Goal: Transaction & Acquisition: Purchase product/service

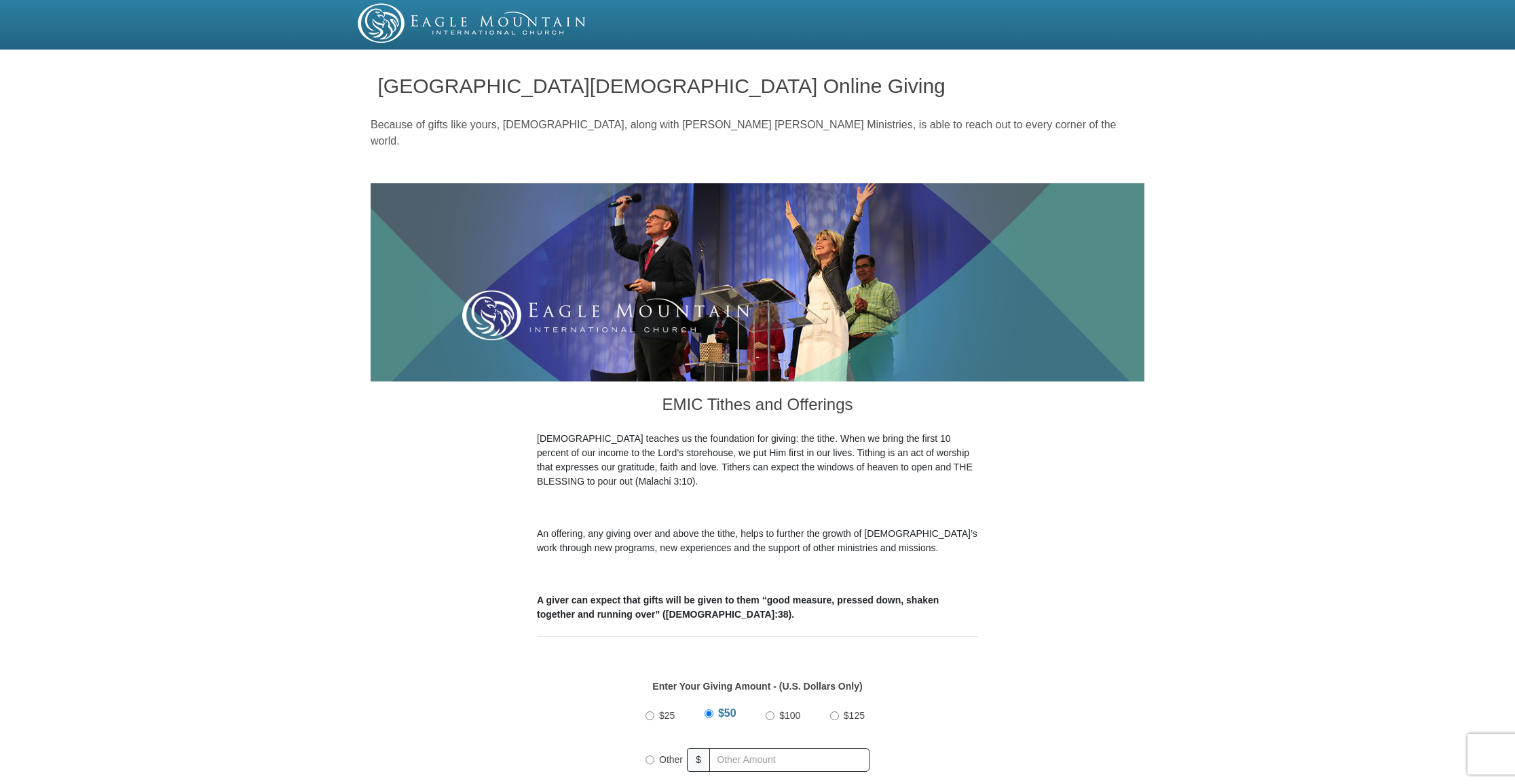
scroll to position [6, 0]
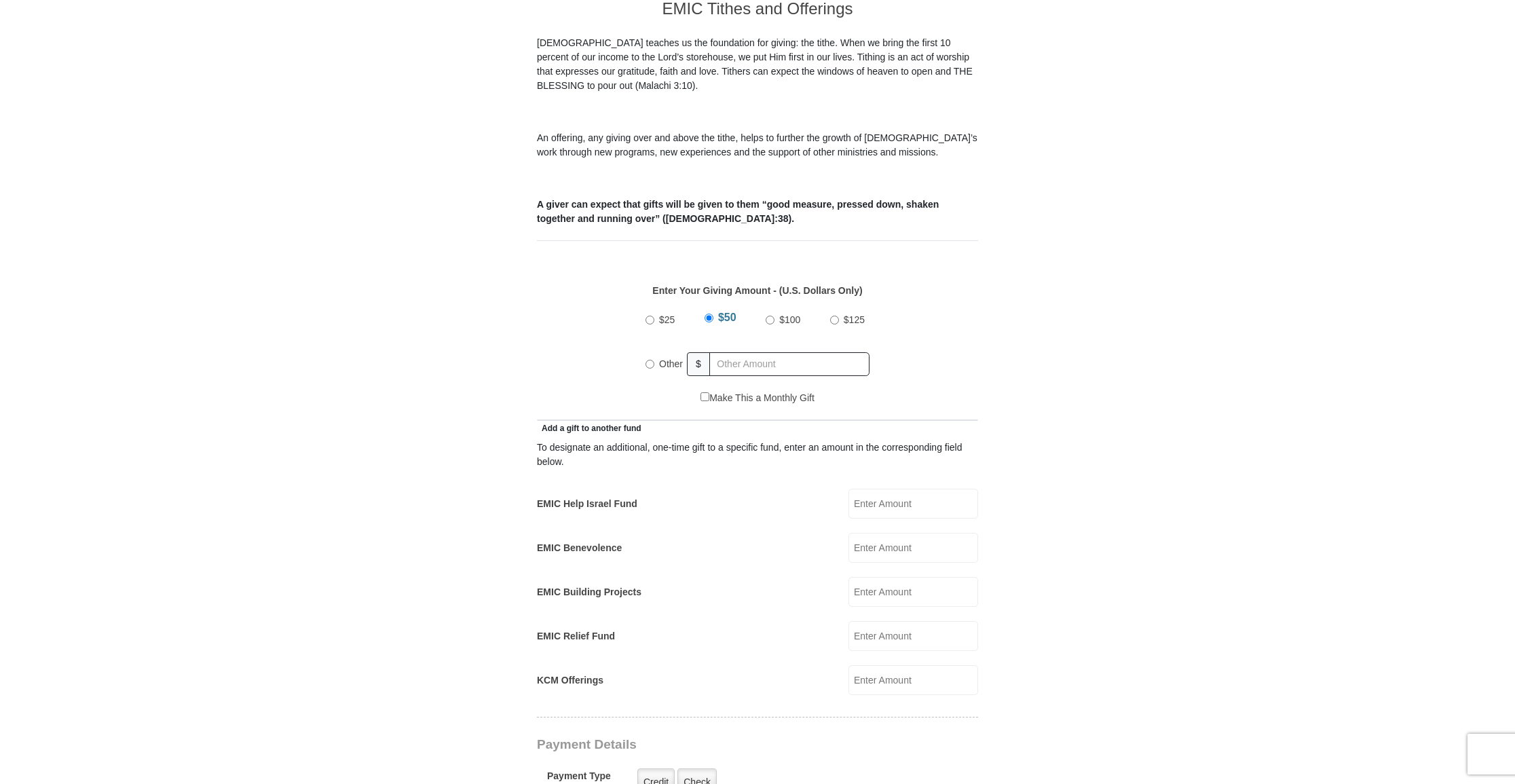
scroll to position [397, 0]
click at [650, 358] on input "Other" at bounding box center [650, 363] width 9 height 9
radio input "true"
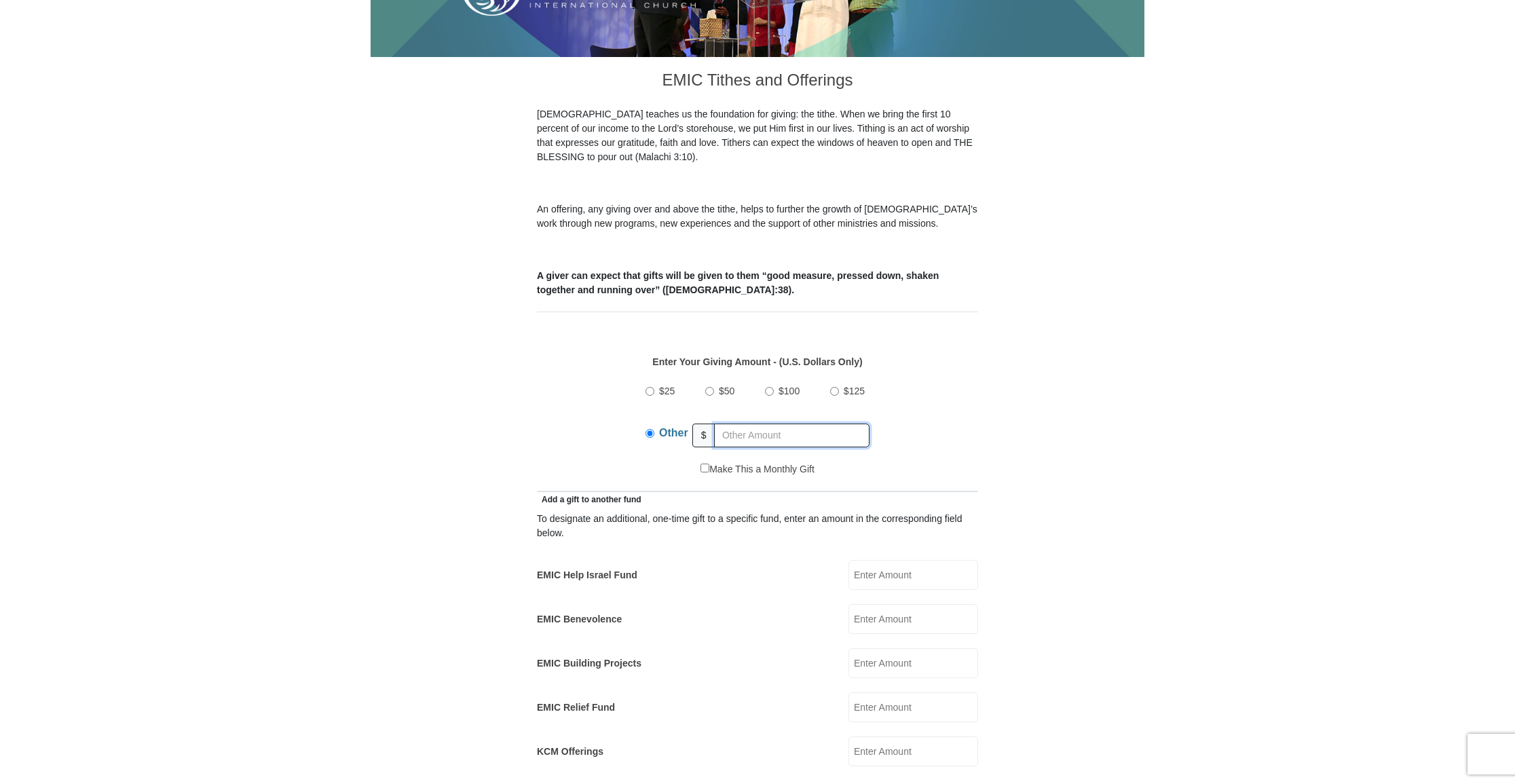
scroll to position [324, 0]
click at [897, 736] on input "KCM Offerings" at bounding box center [913, 751] width 130 height 30
type input "70.00"
click at [921, 560] on input "EMIC Help Israel Fund" at bounding box center [913, 575] width 130 height 30
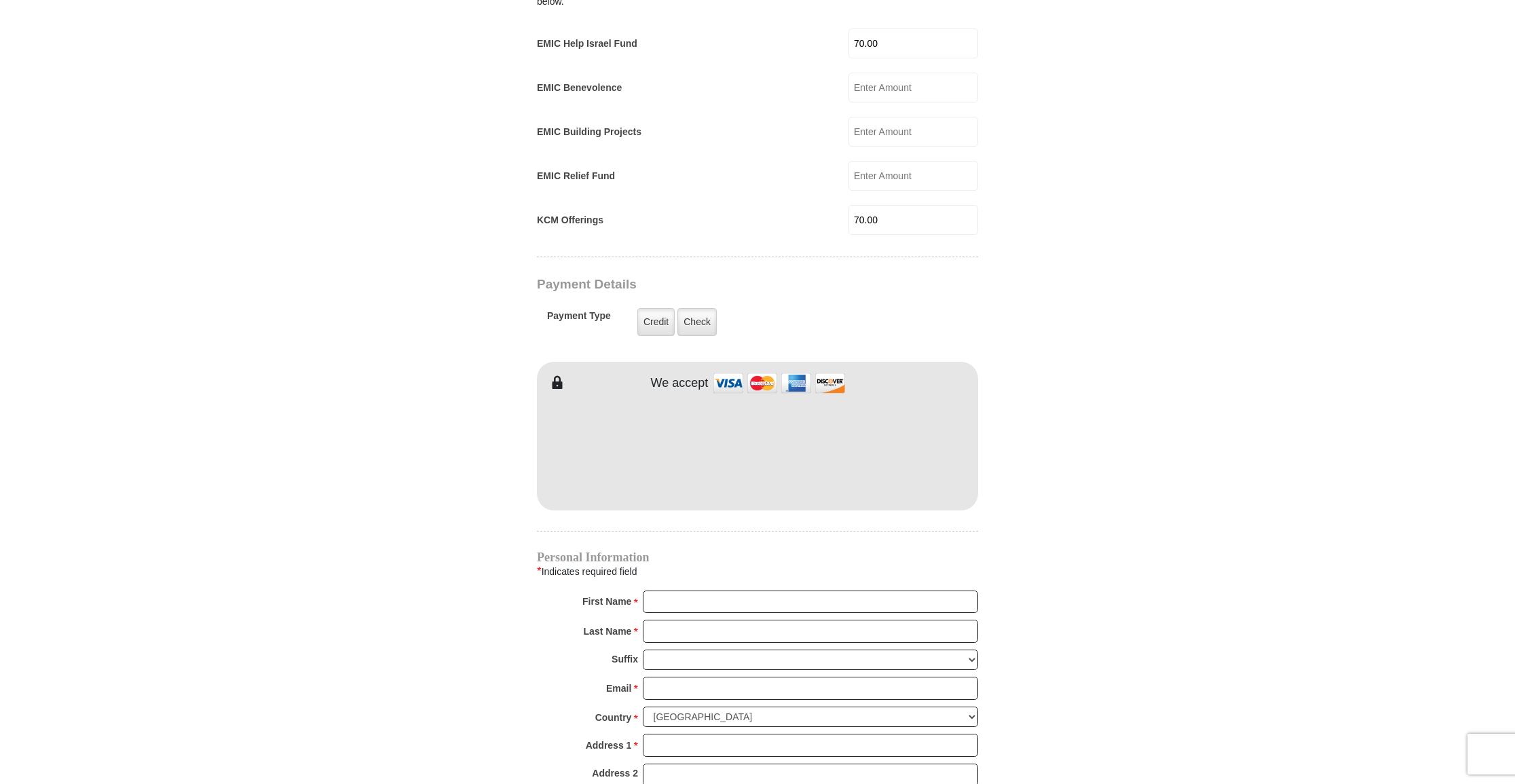
scroll to position [856, 0]
type input "70.00"
click at [694, 307] on label "Check" at bounding box center [696, 321] width 39 height 27
click at [0, 0] on input "Check" at bounding box center [0, 0] width 0 height 0
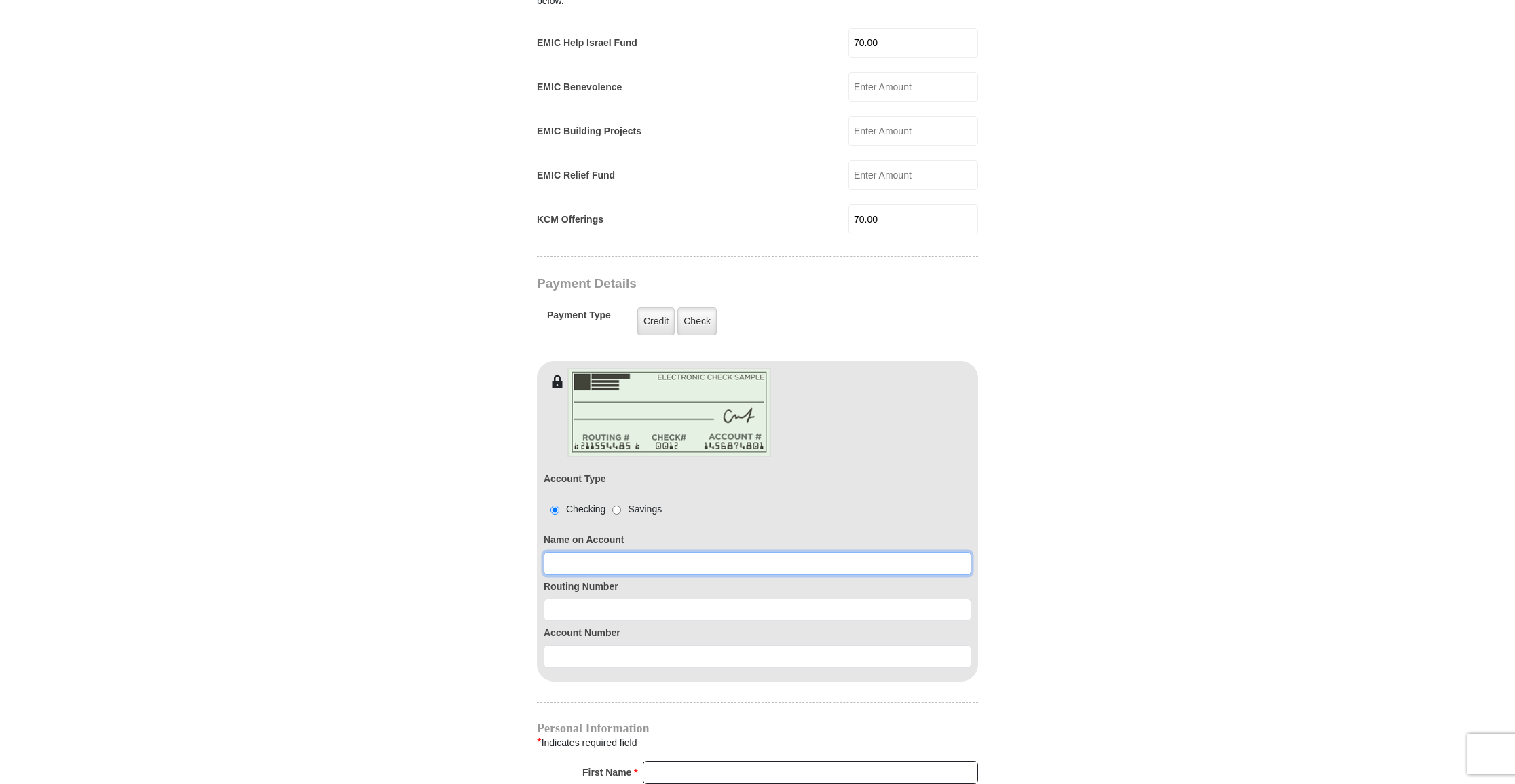
drag, startPoint x: 565, startPoint y: 546, endPoint x: 581, endPoint y: 545, distance: 16.0
type input "Rorie Esther Stevens"
click at [887, 599] on input at bounding box center [758, 609] width 428 height 23
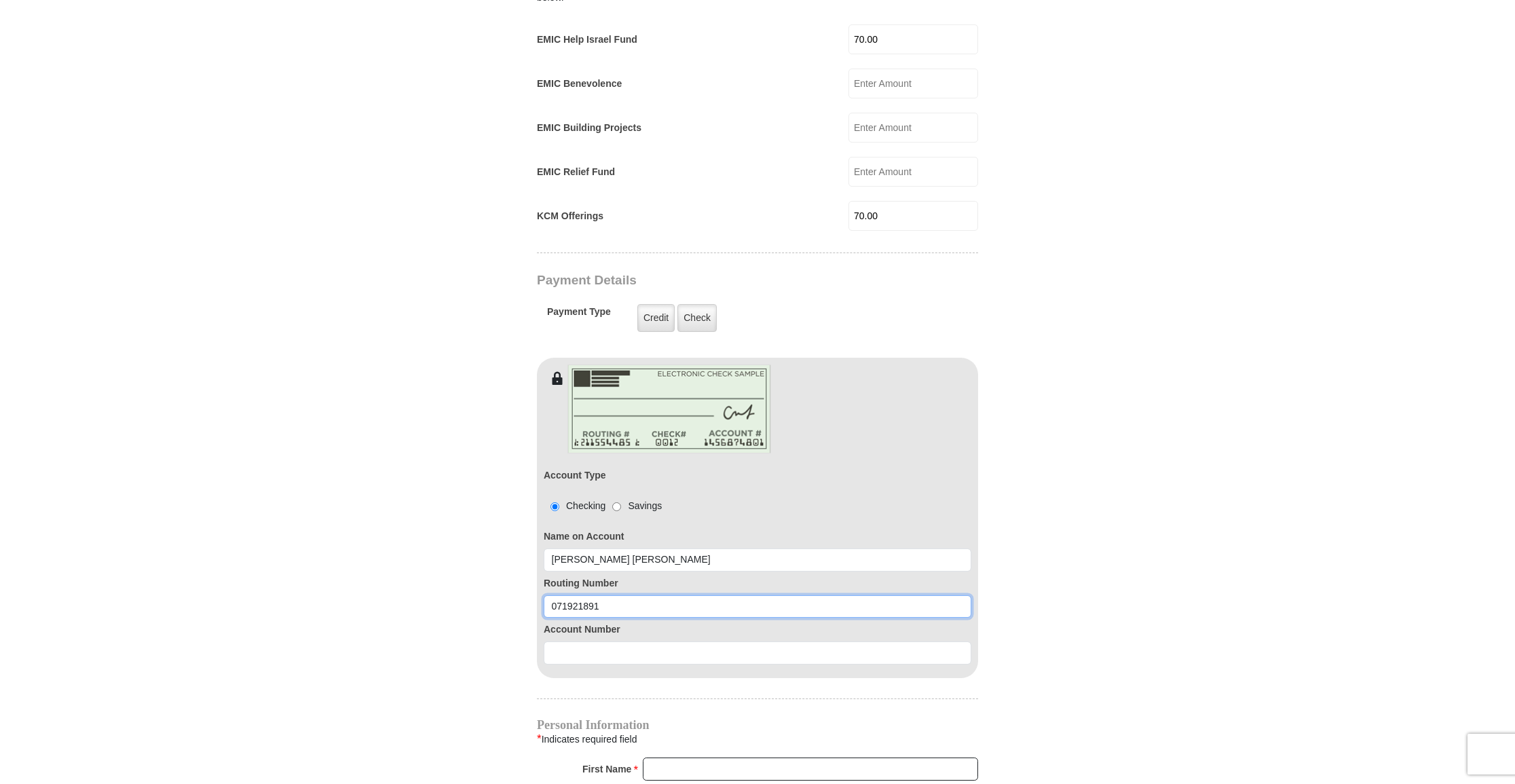
type input "071921891"
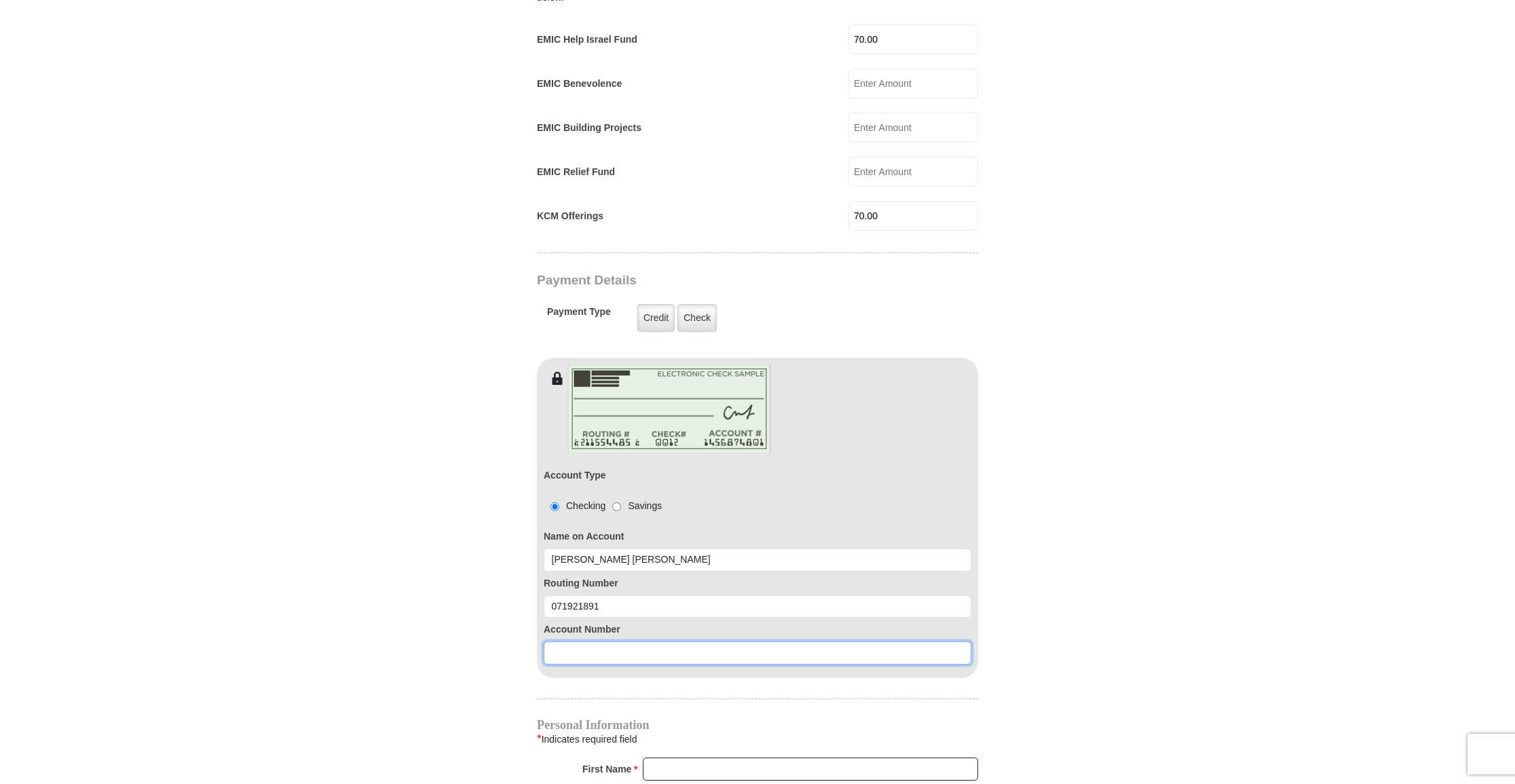
drag, startPoint x: 842, startPoint y: 637, endPoint x: 851, endPoint y: 635, distance: 9.2
click at [842, 641] on input at bounding box center [758, 652] width 428 height 23
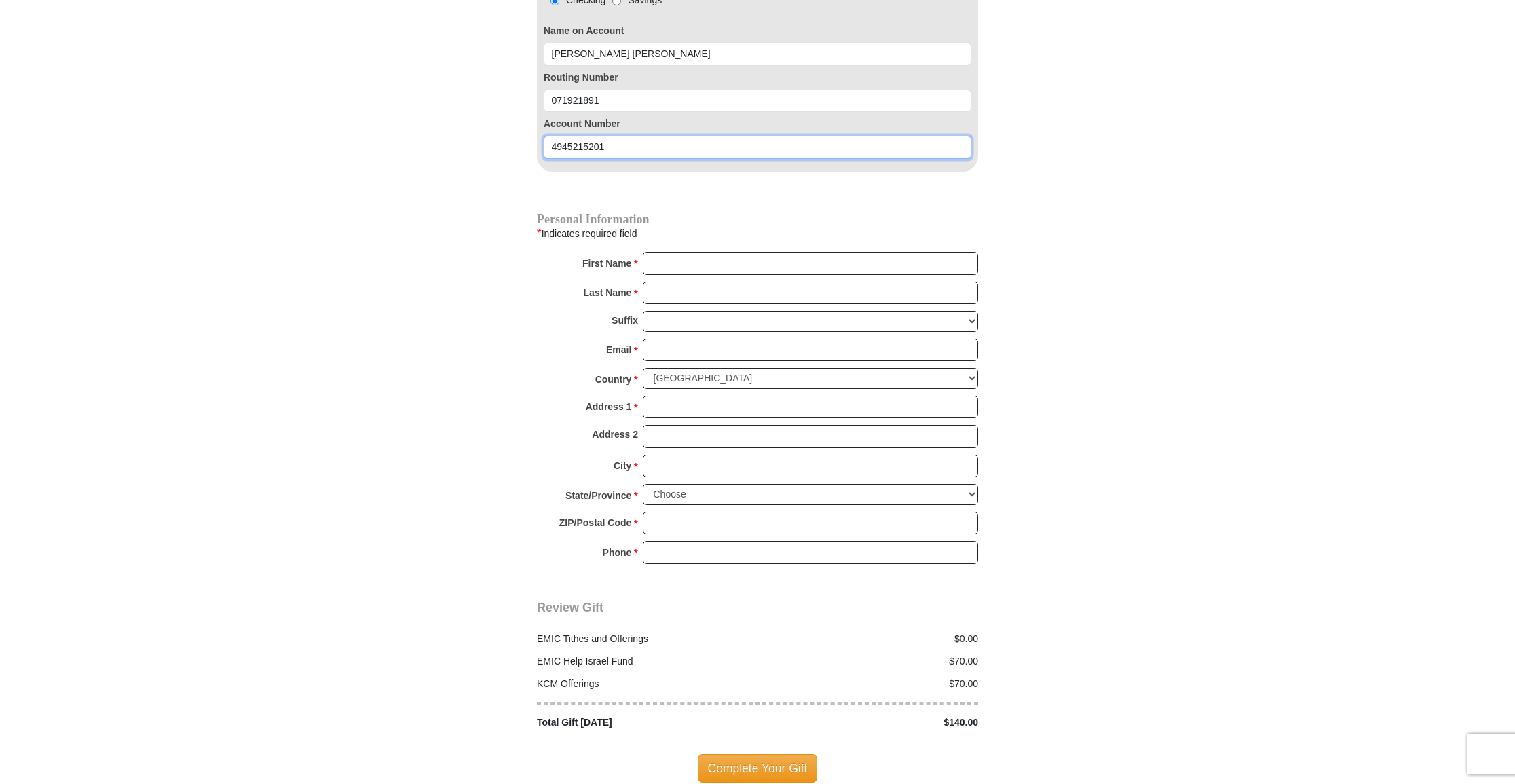
scroll to position [1374, 0]
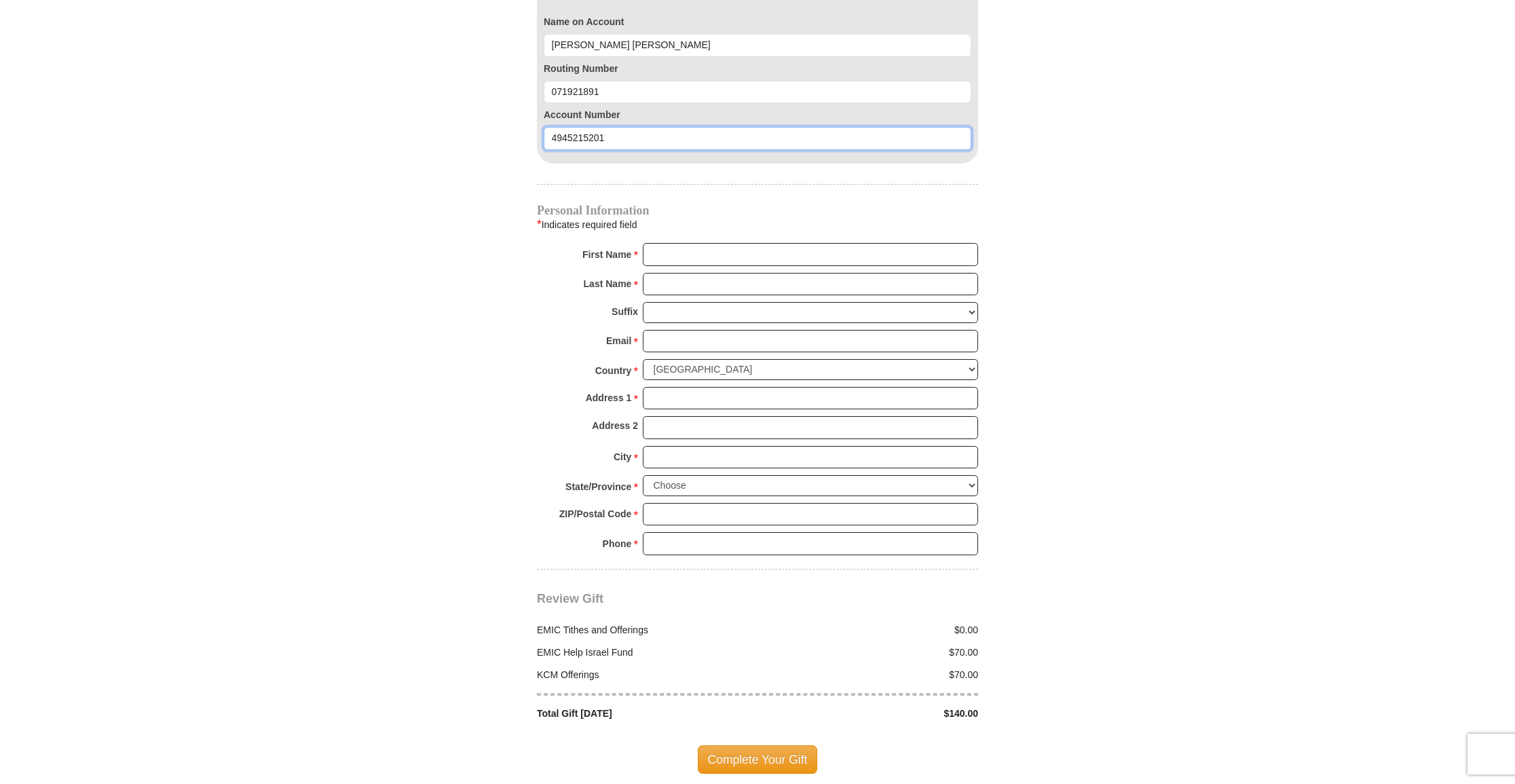
type input "4945215201"
drag, startPoint x: 826, startPoint y: 238, endPoint x: 894, endPoint y: 247, distance: 68.6
type input "Rorie Esther"
type input "Stevens"
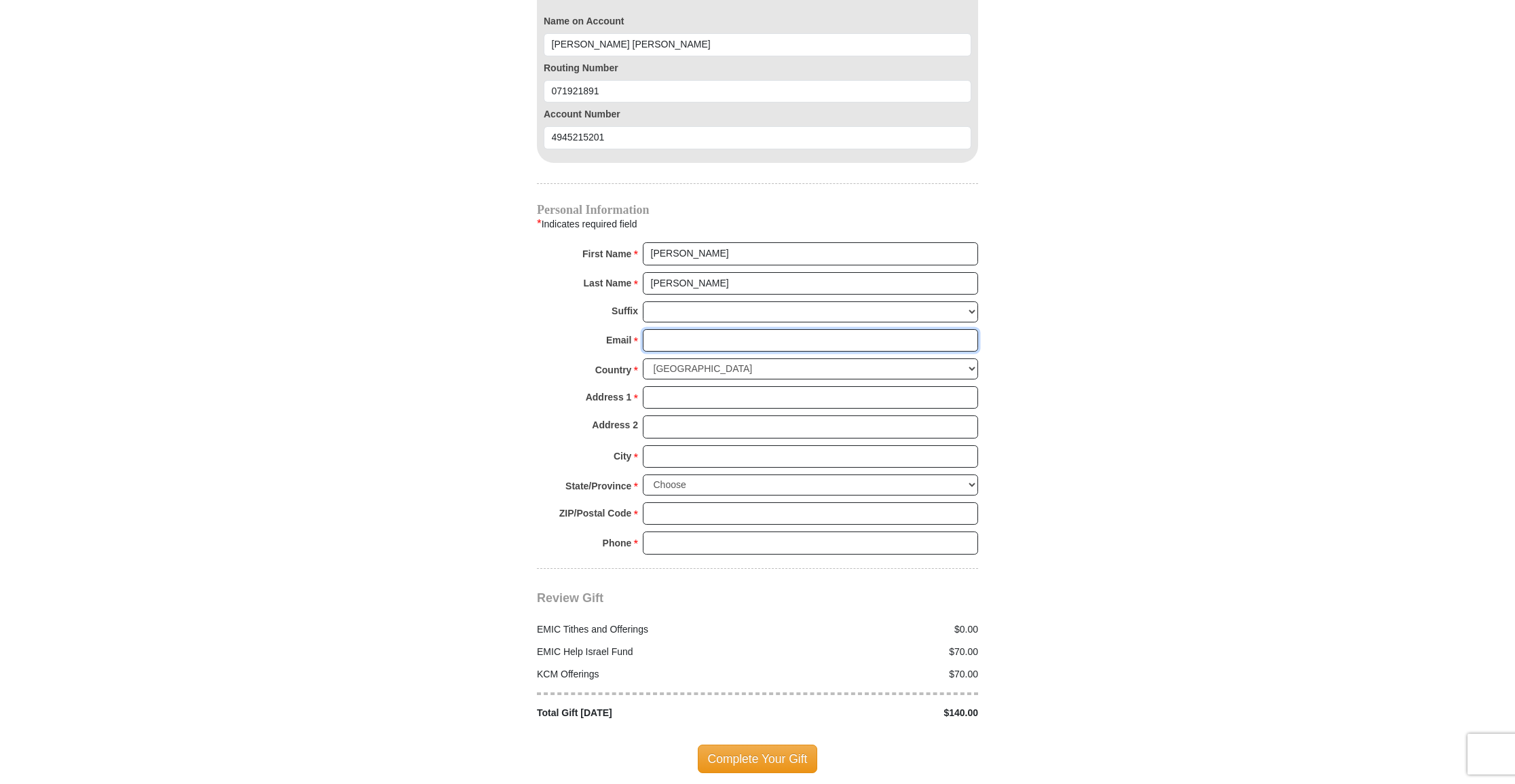
drag, startPoint x: 909, startPoint y: 317, endPoint x: 943, endPoint y: 305, distance: 36.1
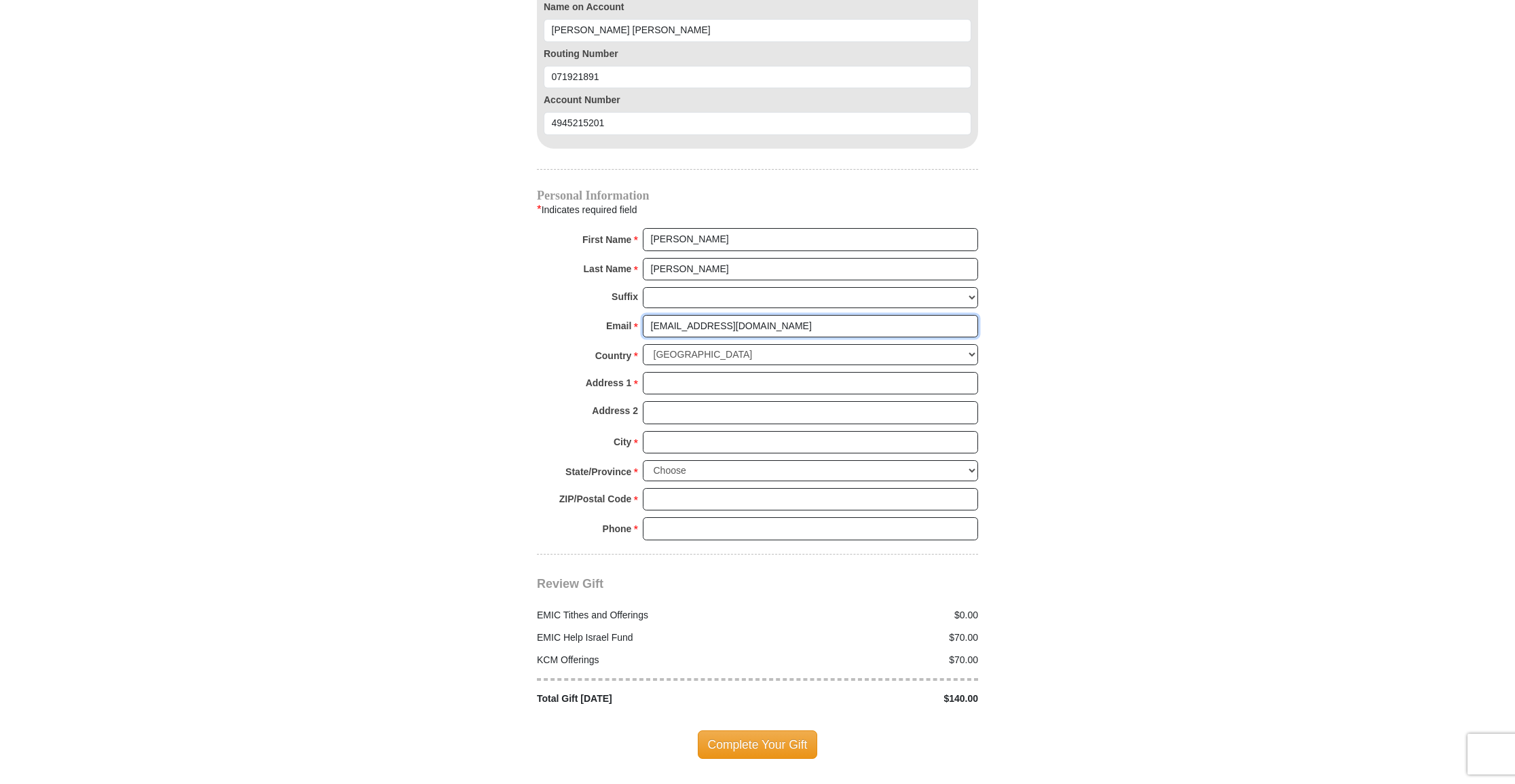
type input "meshiakoms@elp.rr.com"
drag, startPoint x: 855, startPoint y: 359, endPoint x: 888, endPoint y: 355, distance: 33.2
type input "10408 Byway Dr"
type input "El Paso"
select select "TX"
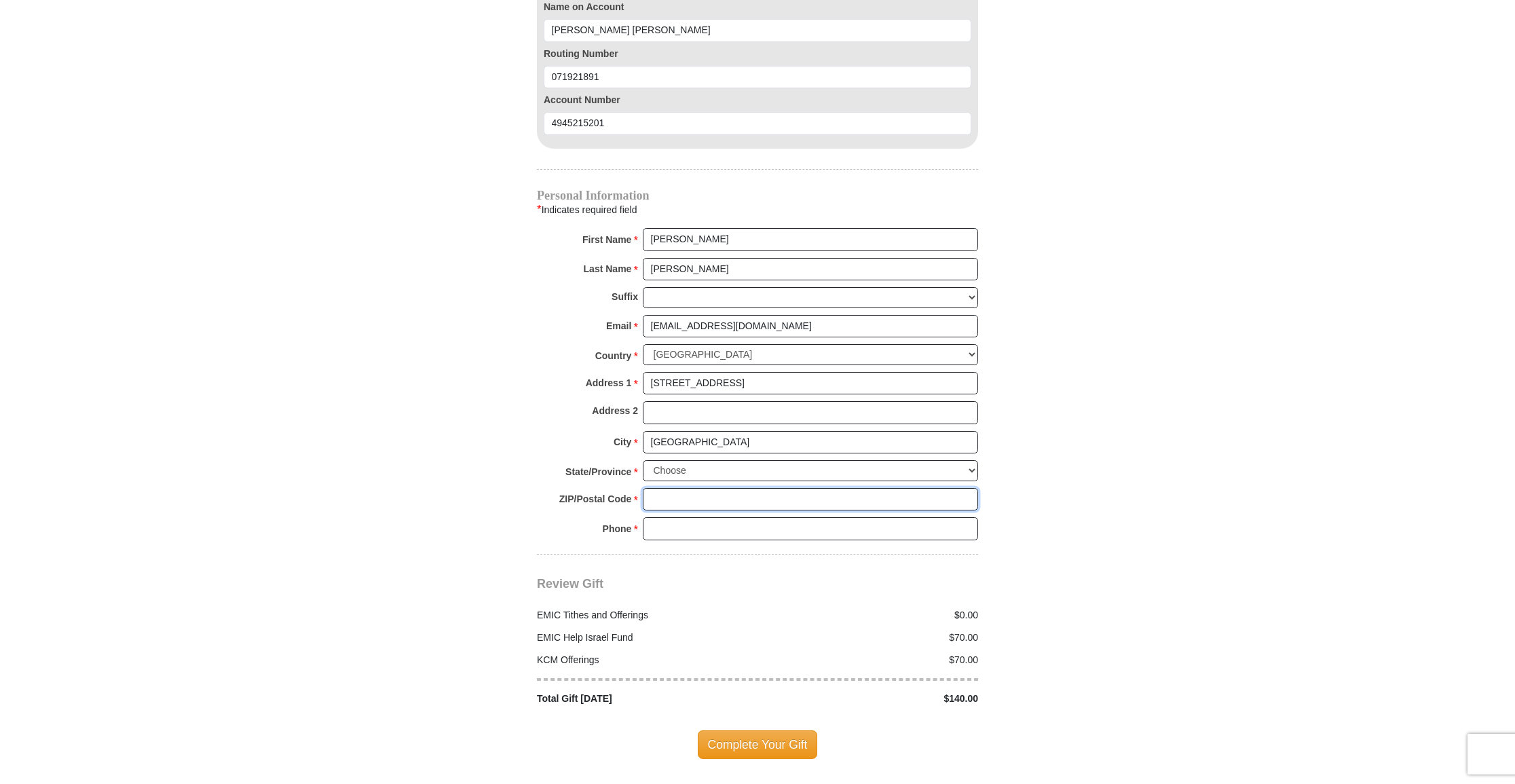
drag, startPoint x: 679, startPoint y: 468, endPoint x: 673, endPoint y: 510, distance: 42.4
type input "79935"
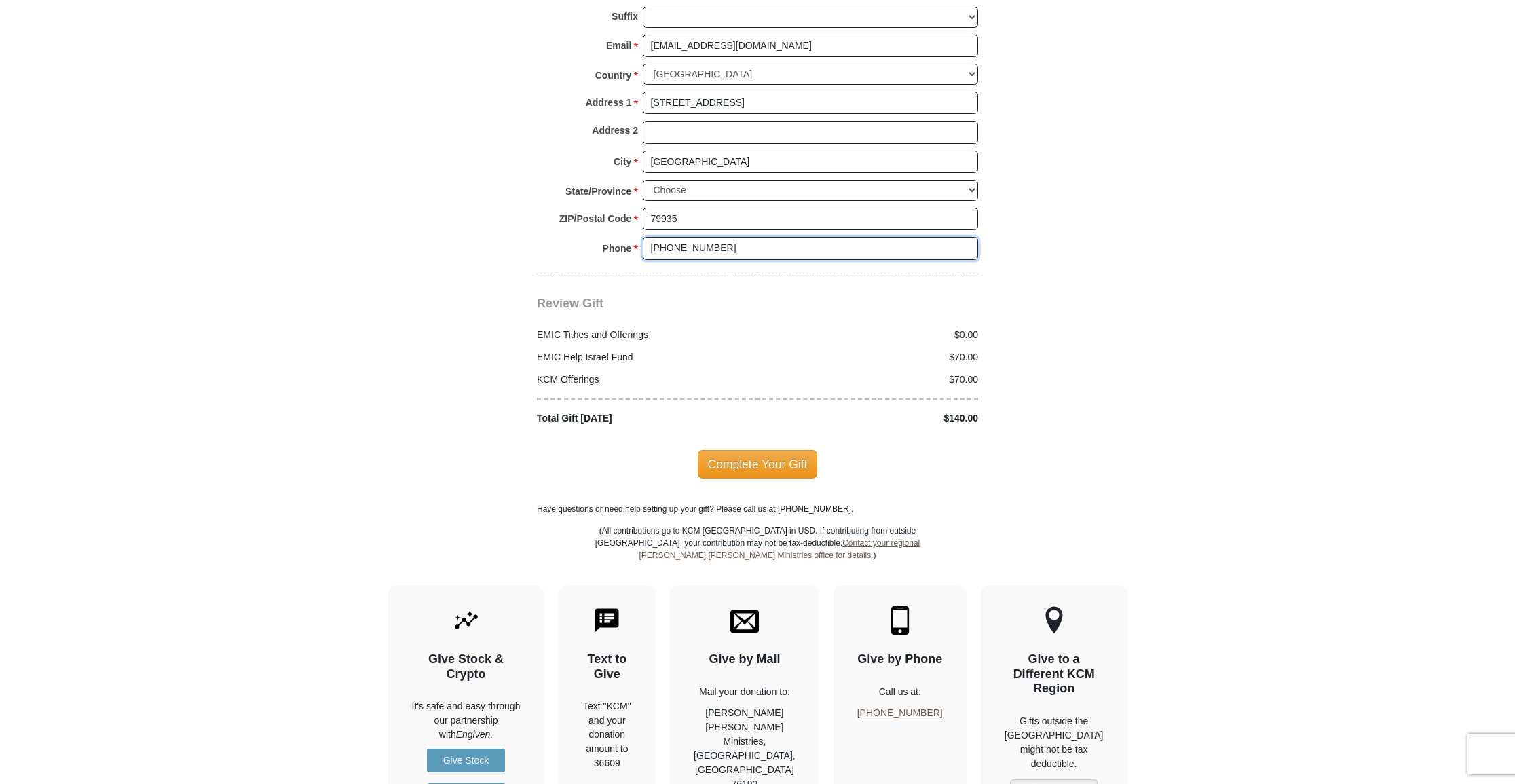
scroll to position [1671, 0]
type input "915-592-9520"
click at [762, 448] on span "Complete Your Gift" at bounding box center [757, 461] width 120 height 28
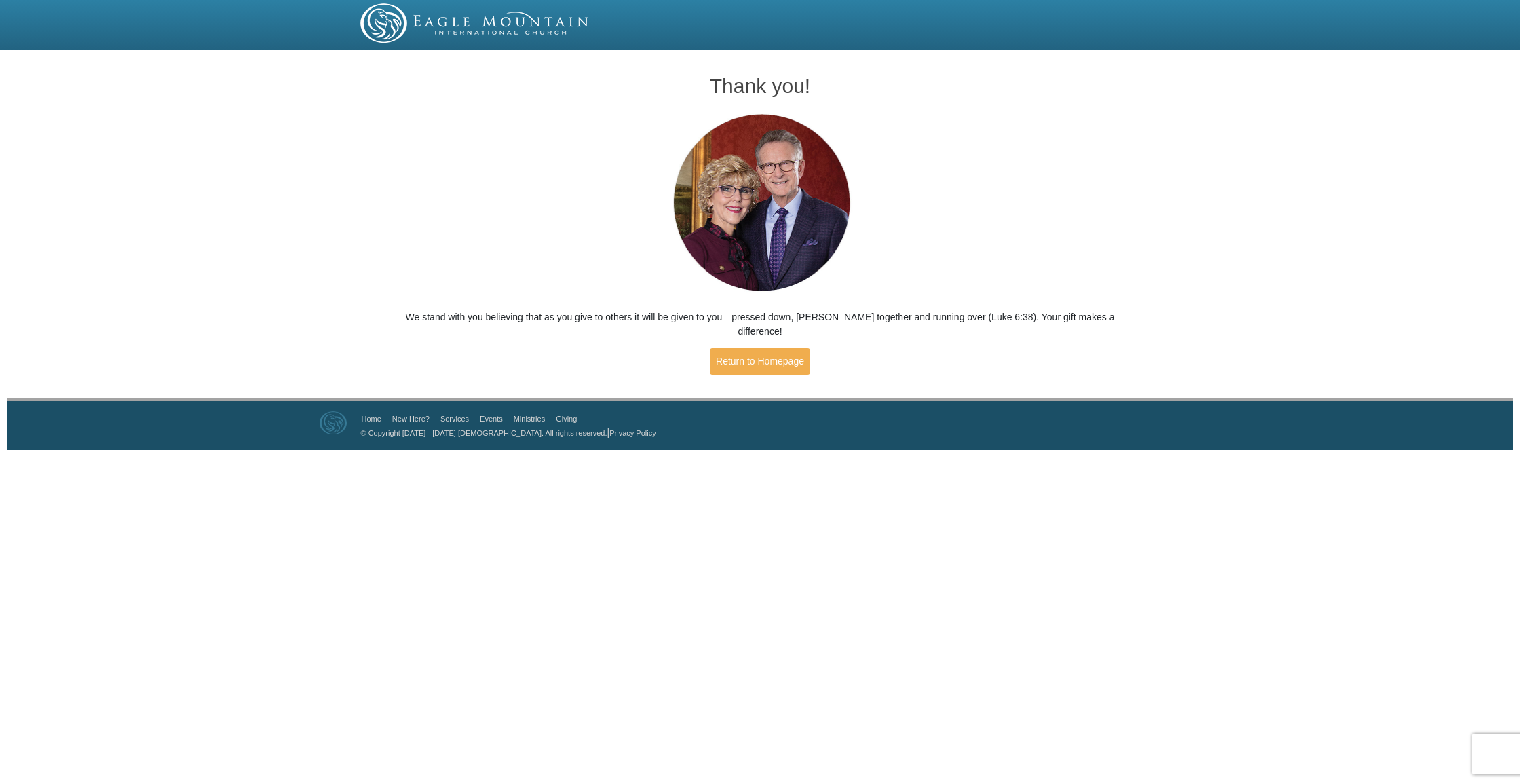
click at [524, 25] on img at bounding box center [474, 23] width 229 height 39
